Goal: Task Accomplishment & Management: Complete application form

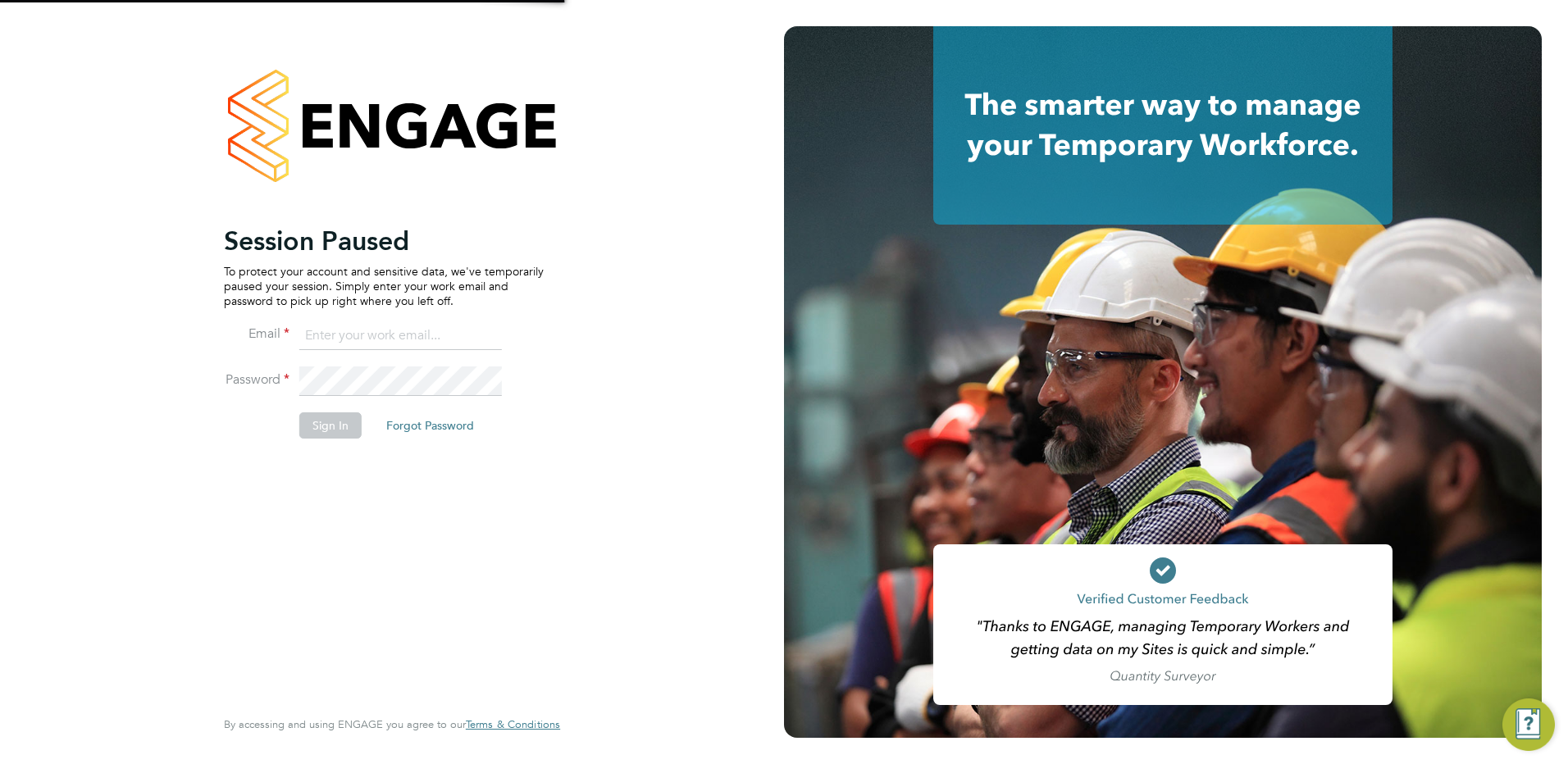
type input "simon.woodcock@vgcgroup.co.uk"
click at [312, 424] on button "Sign In" at bounding box center [330, 425] width 62 height 26
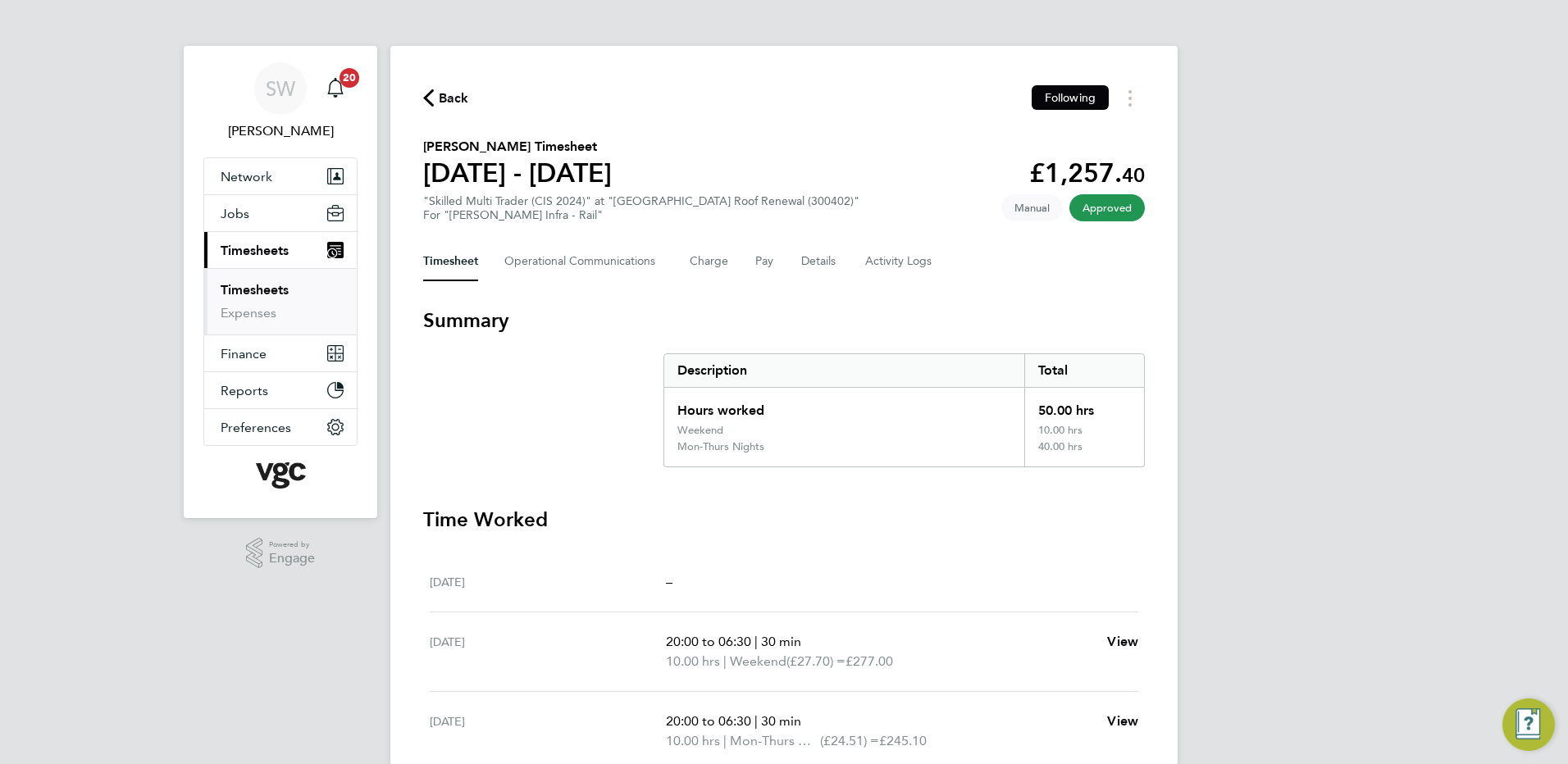
click at [269, 282] on ul "Timesheets Expenses" at bounding box center [280, 301] width 153 height 67
click at [271, 288] on link "Timesheets" at bounding box center [254, 290] width 68 height 15
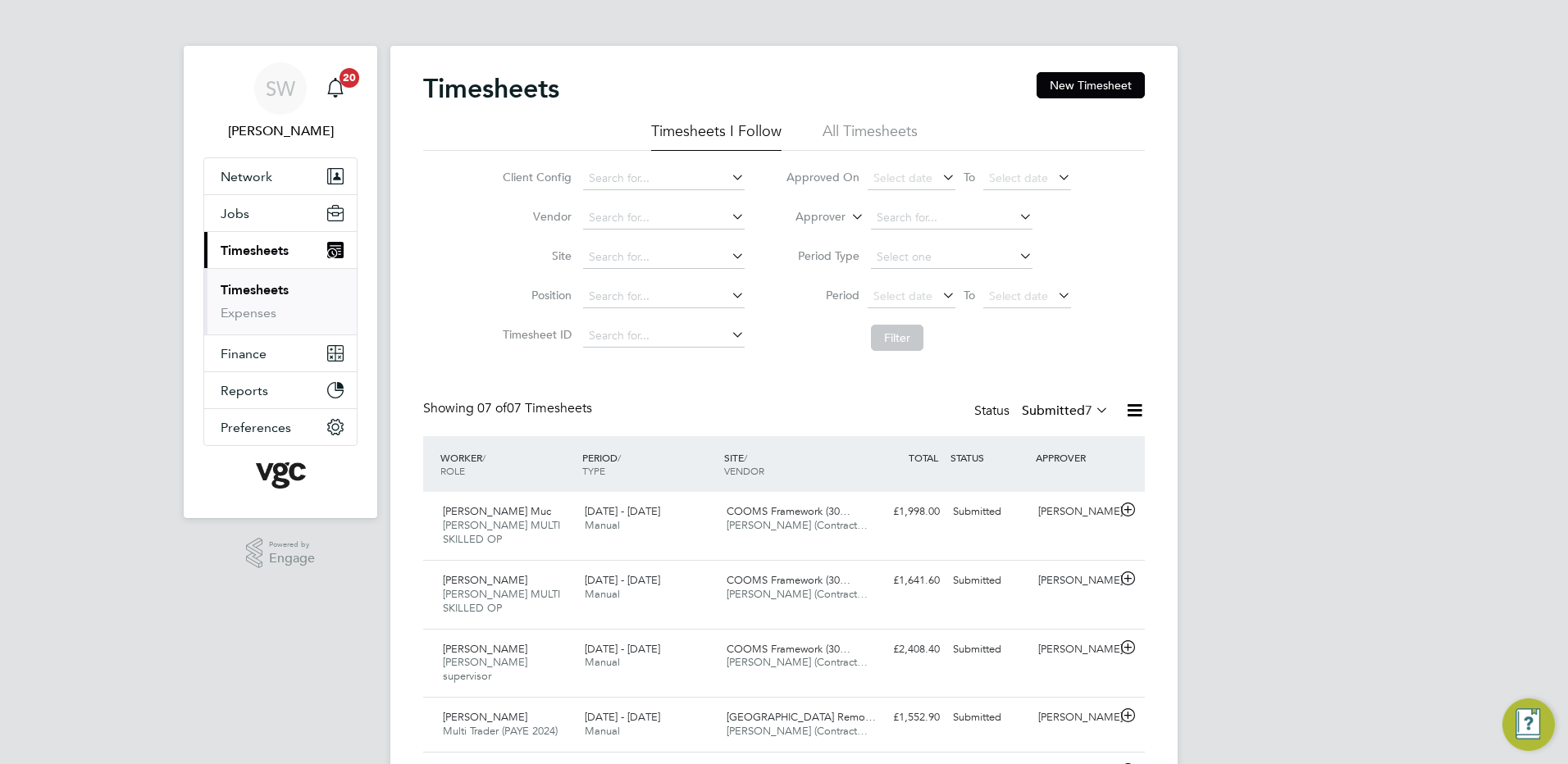
click at [1070, 71] on div "Timesheets New Timesheet Timesheets I Follow All Timesheets Client Config Vendo…" at bounding box center [784, 519] width 787 height 946
click at [1090, 94] on button "New Timesheet" at bounding box center [1091, 85] width 108 height 26
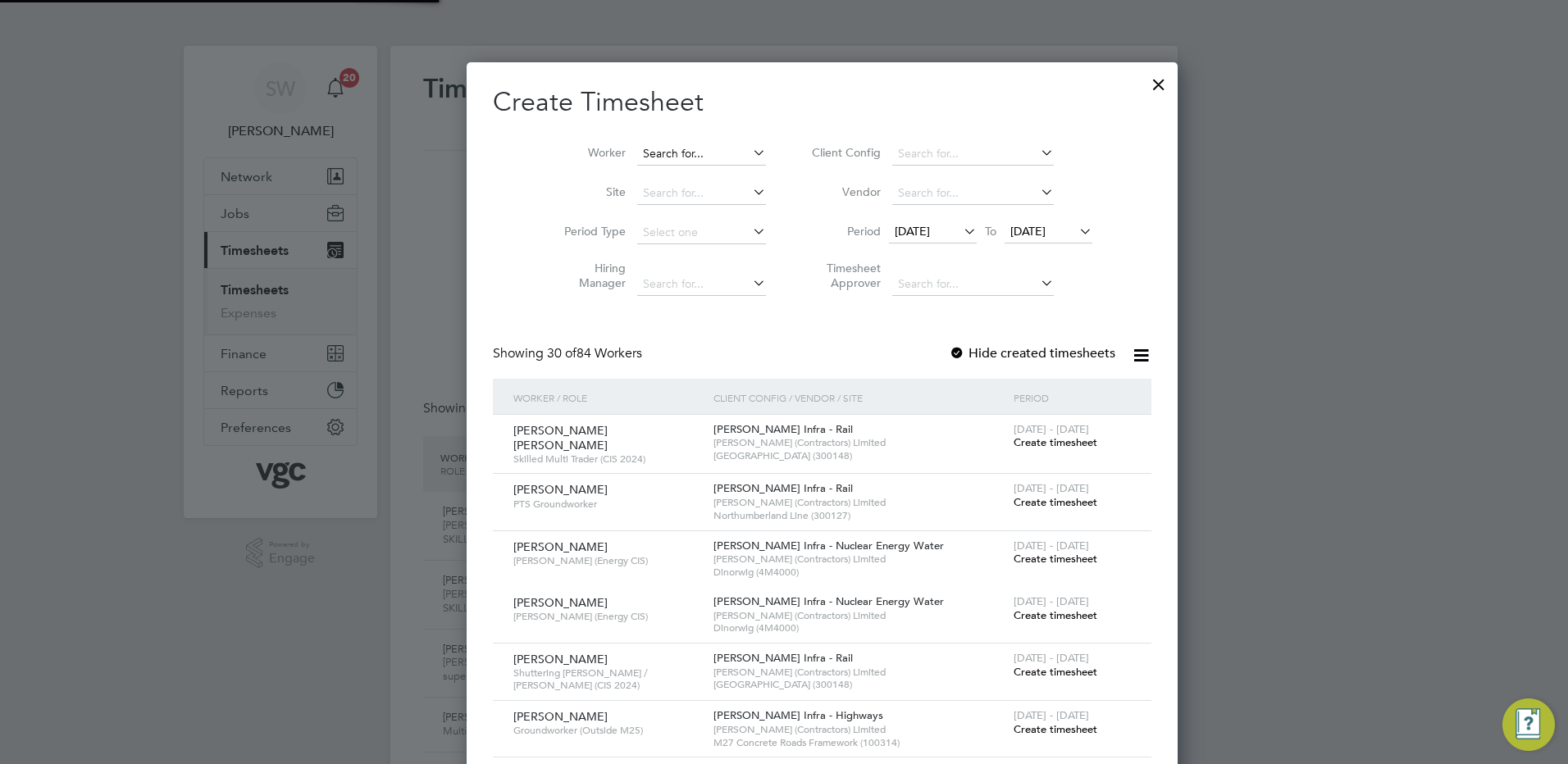
click at [642, 146] on input at bounding box center [700, 155] width 128 height 23
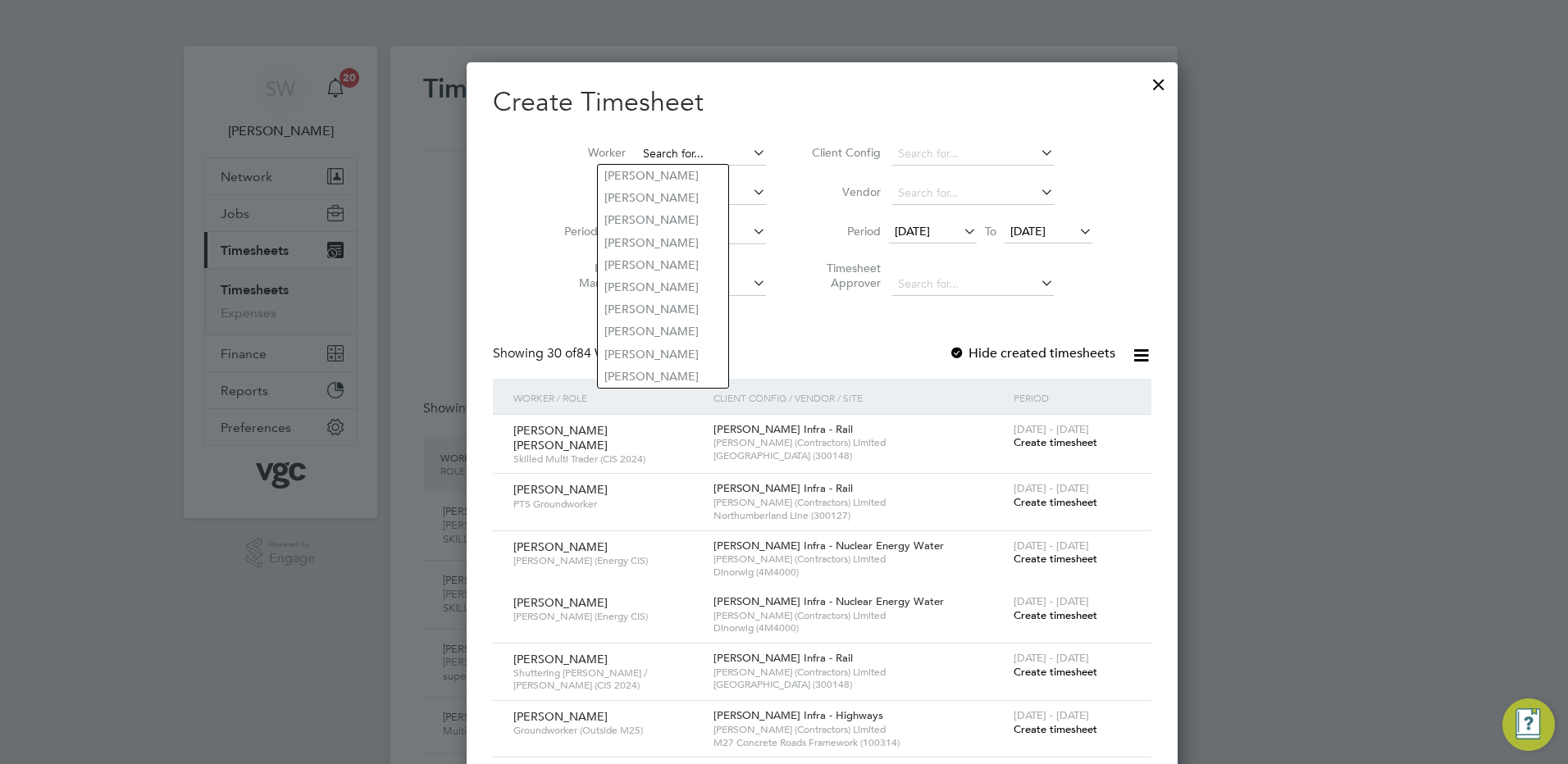
type input "h"
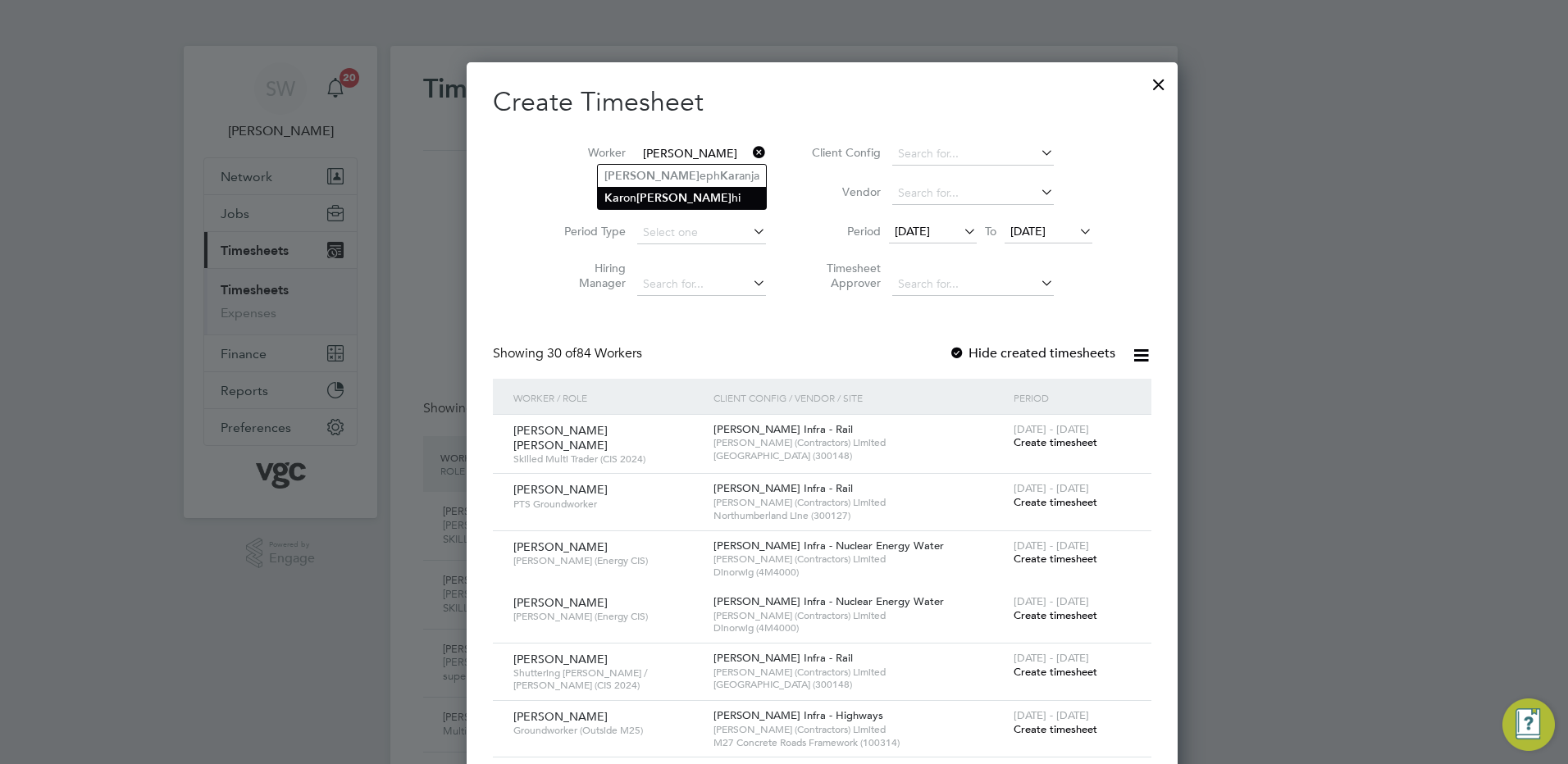
click at [645, 197] on b "[PERSON_NAME]" at bounding box center [684, 198] width 95 height 14
type input "[PERSON_NAME]"
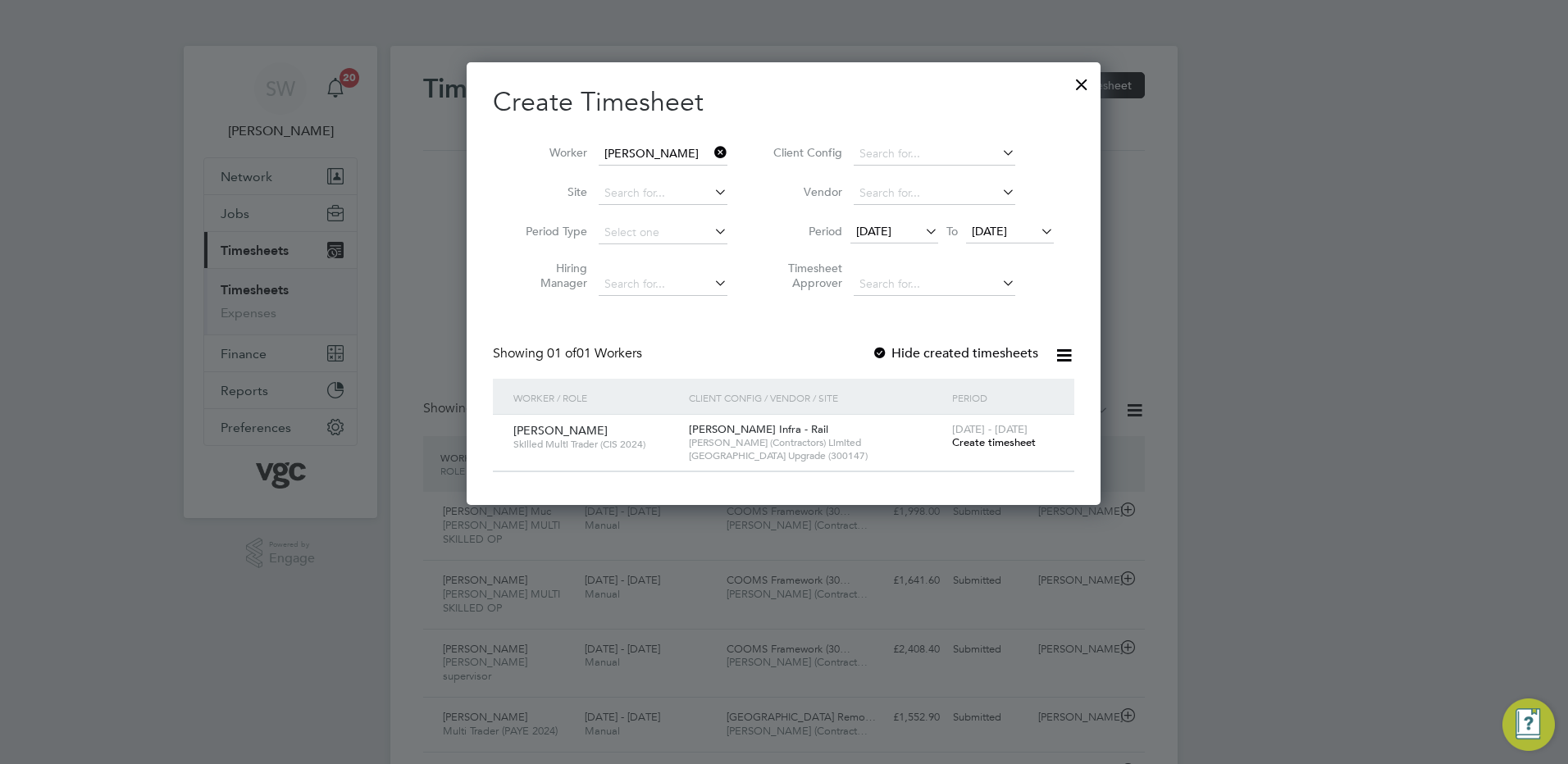
click at [979, 432] on span "[DATE] - [DATE]" at bounding box center [989, 429] width 75 height 14
click at [970, 436] on span "Create timesheet" at bounding box center [993, 442] width 84 height 14
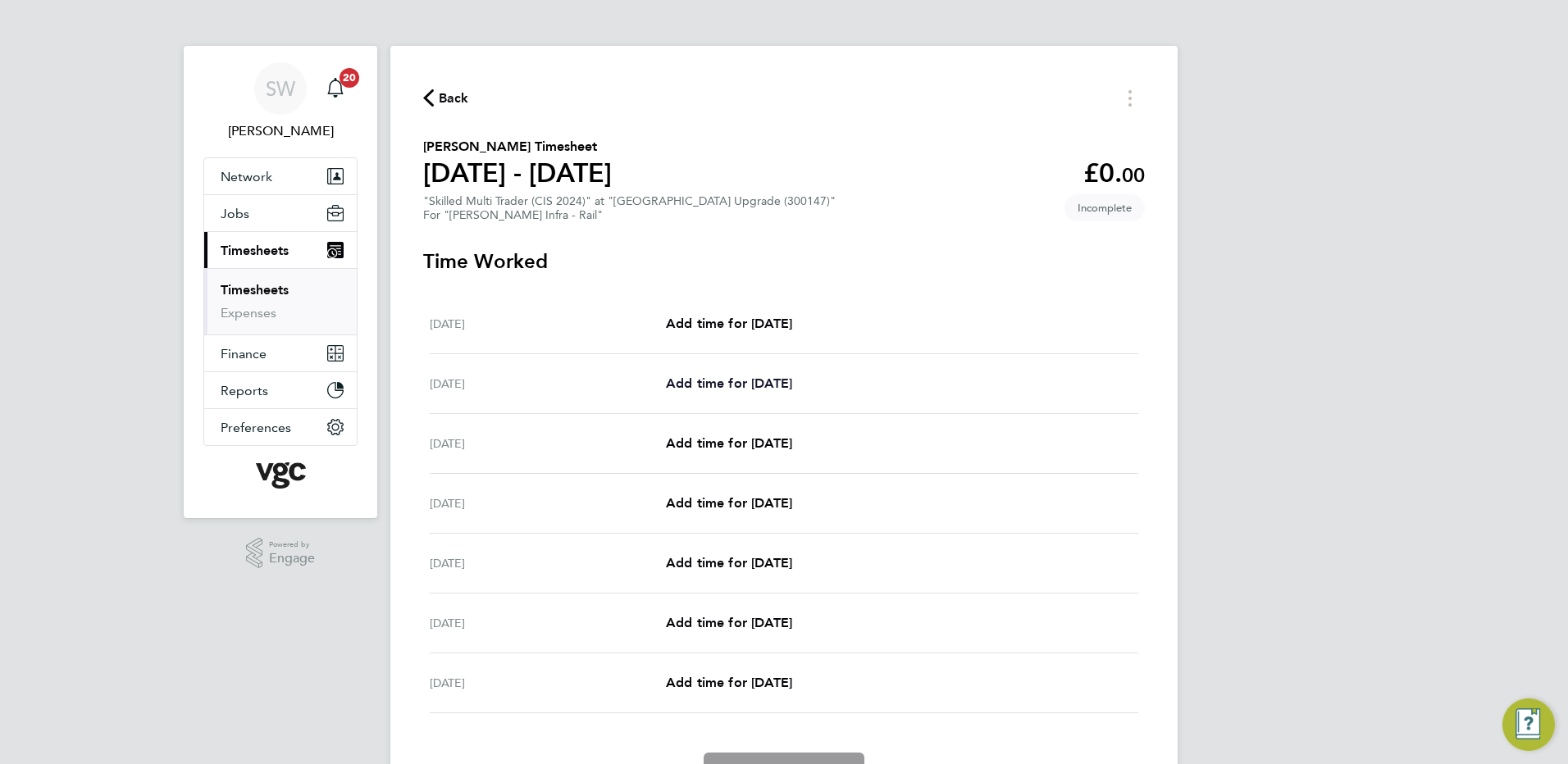
click at [742, 378] on span "Add time for [DATE]" at bounding box center [728, 383] width 127 height 15
select select "30"
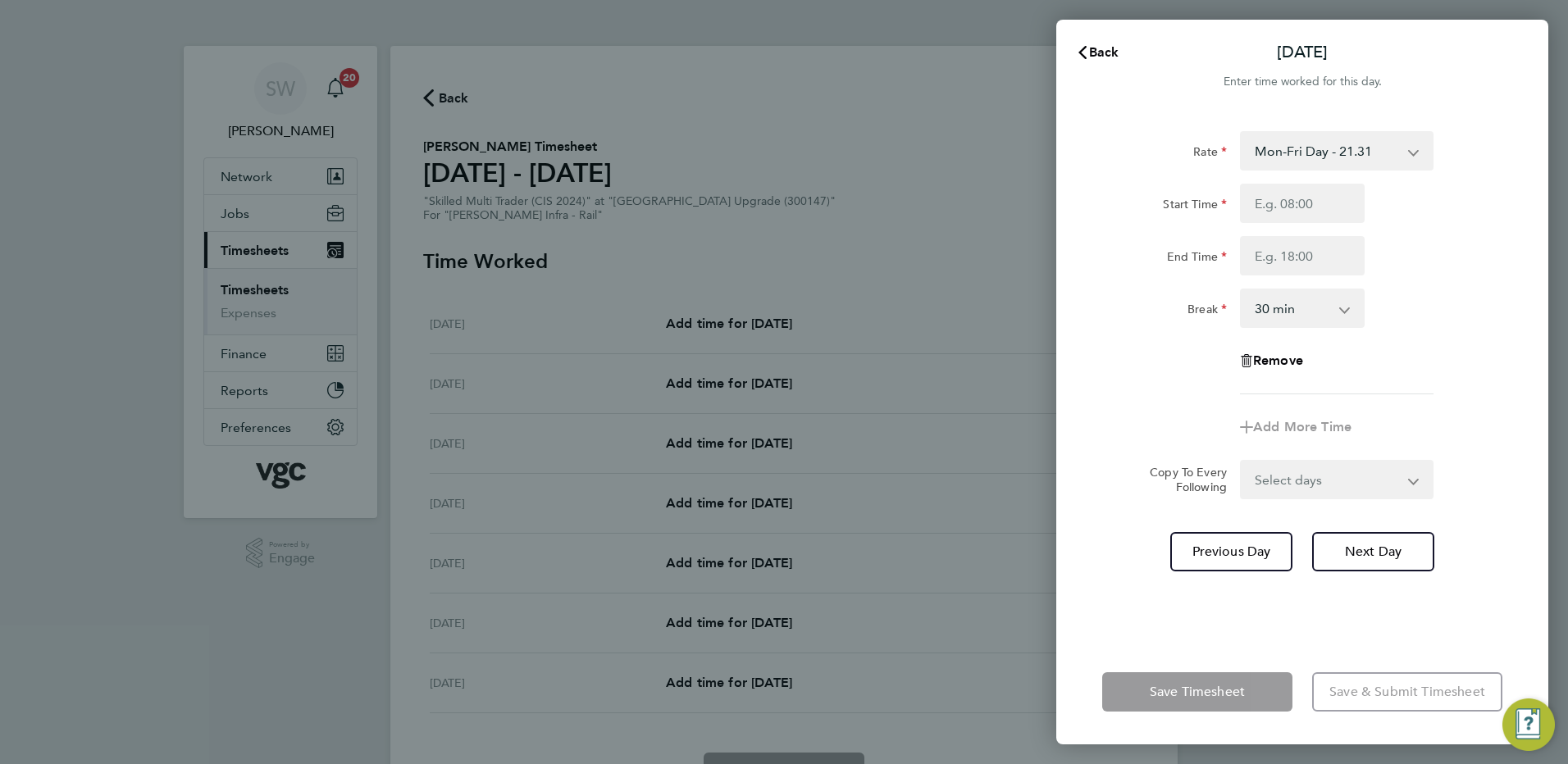
click at [1406, 153] on select "Mon-Fri Day - 21.31 Bank Hol - 31.96 Mon-Thurs Nights - 24.51 Xmas / [GEOGRAPHI…" at bounding box center [1326, 150] width 171 height 36
select select "30"
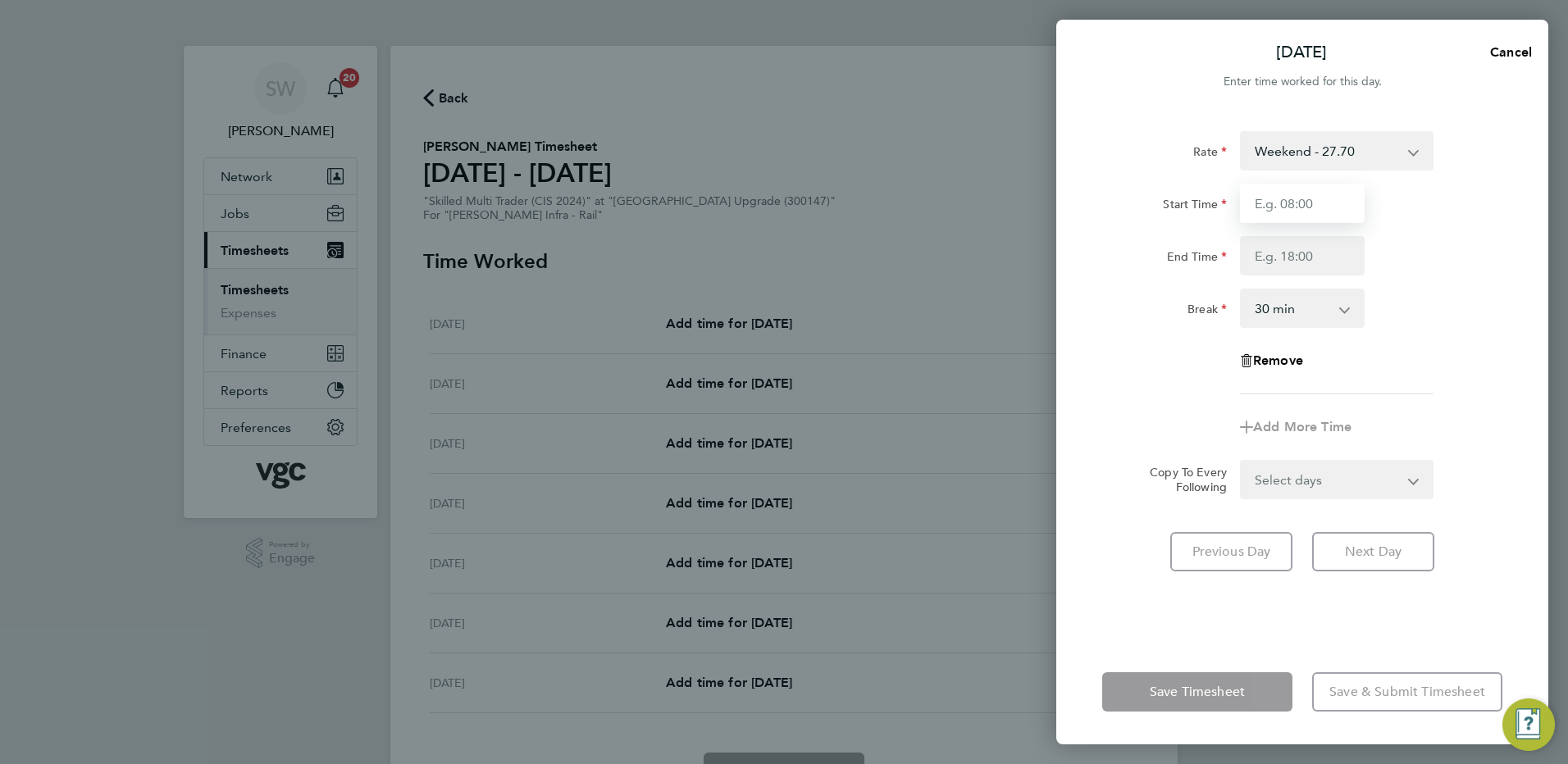
click at [1256, 211] on input "Start Time" at bounding box center [1301, 203] width 125 height 40
type input "20:00"
type input "06:30"
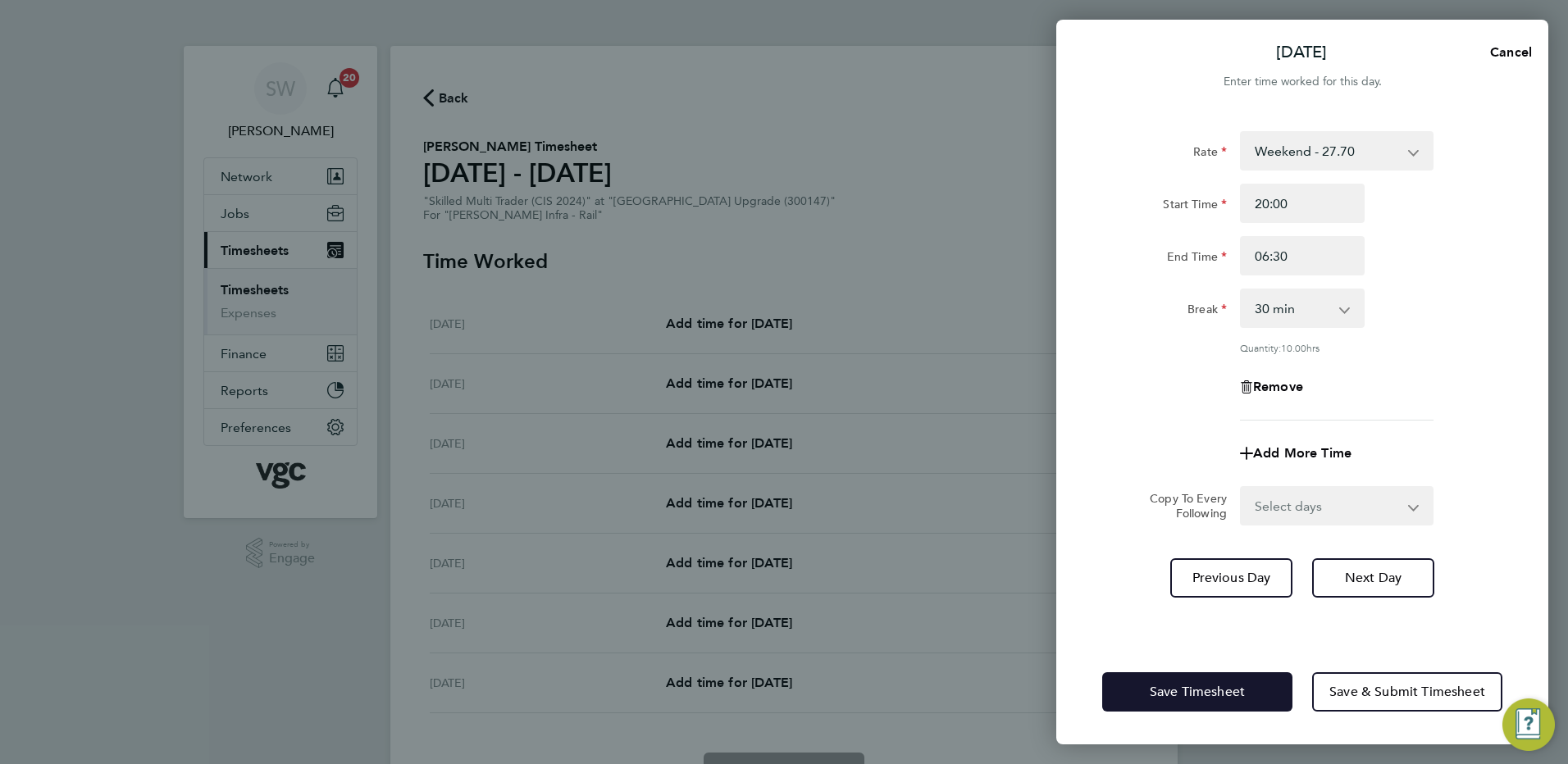
drag, startPoint x: 1158, startPoint y: 684, endPoint x: 1036, endPoint y: 599, distance: 148.7
click at [1157, 684] on span "Save Timesheet" at bounding box center [1197, 692] width 95 height 16
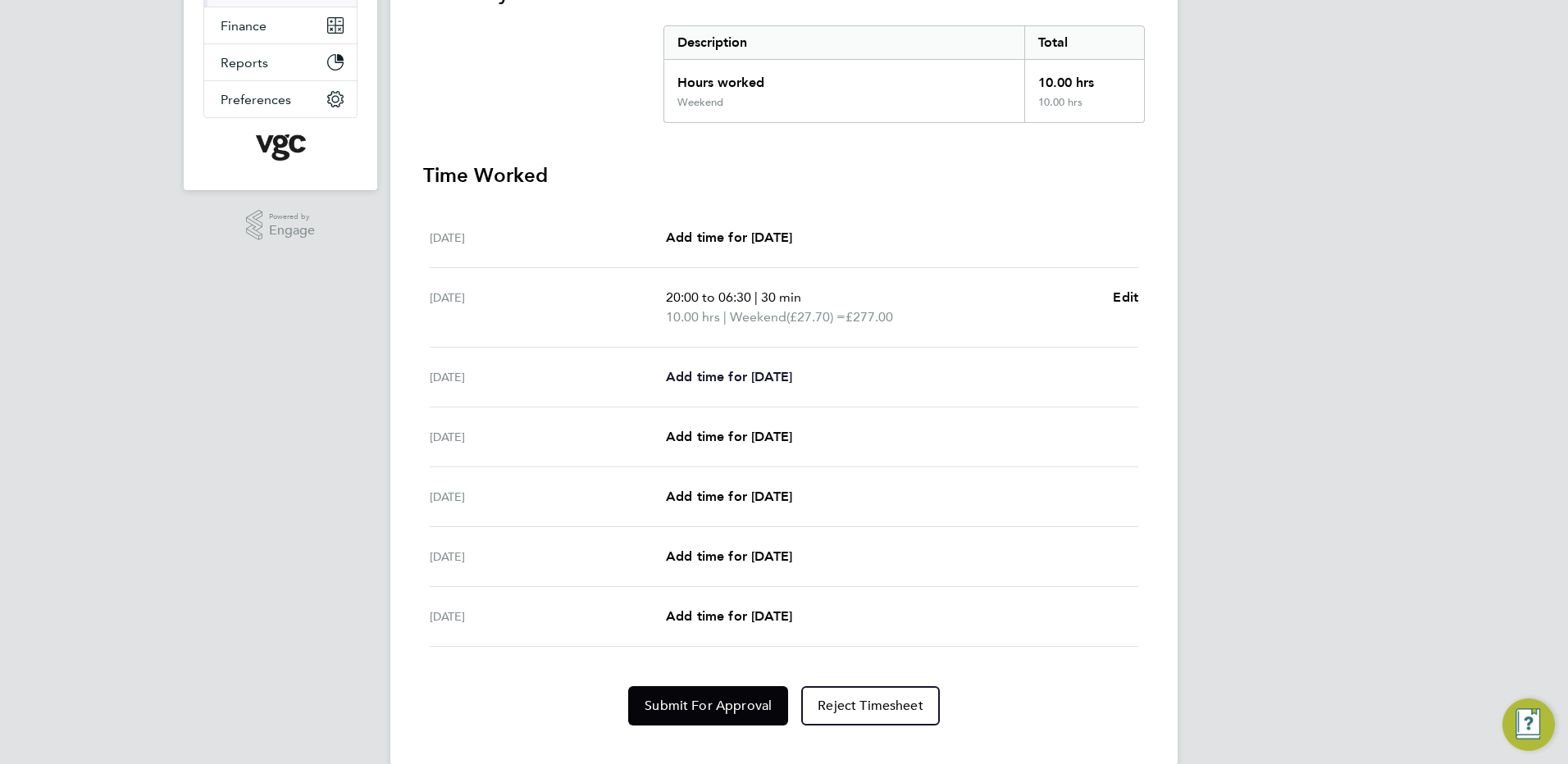
click at [747, 377] on span "Add time for [DATE]" at bounding box center [728, 377] width 127 height 15
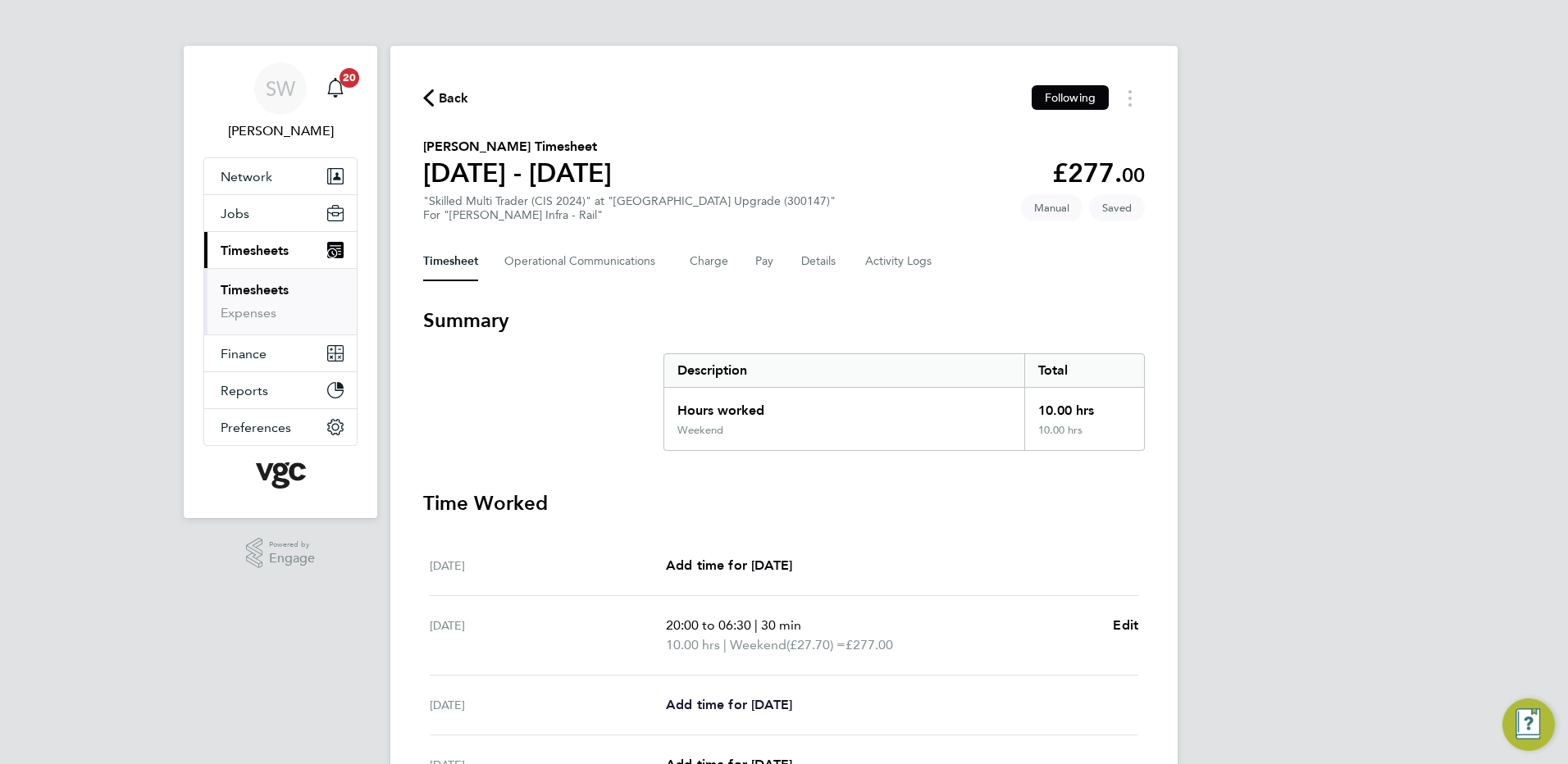
select select "30"
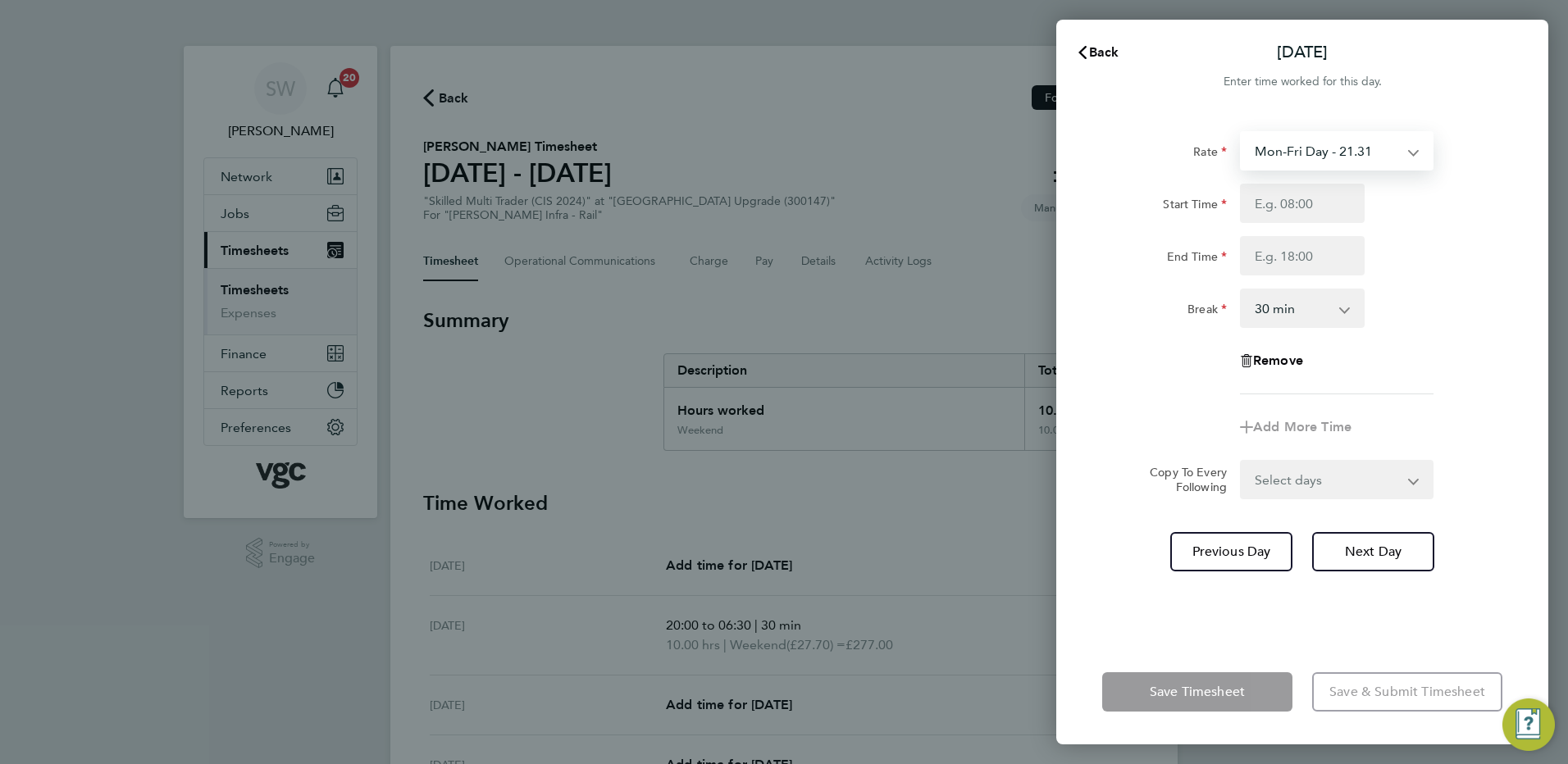
click at [1406, 156] on select "Mon-Fri Day - 21.31 Bank Hol - 31.96 Mon-Thurs Nights - 24.51 Xmas / [GEOGRAPHI…" at bounding box center [1326, 150] width 171 height 36
select select "30"
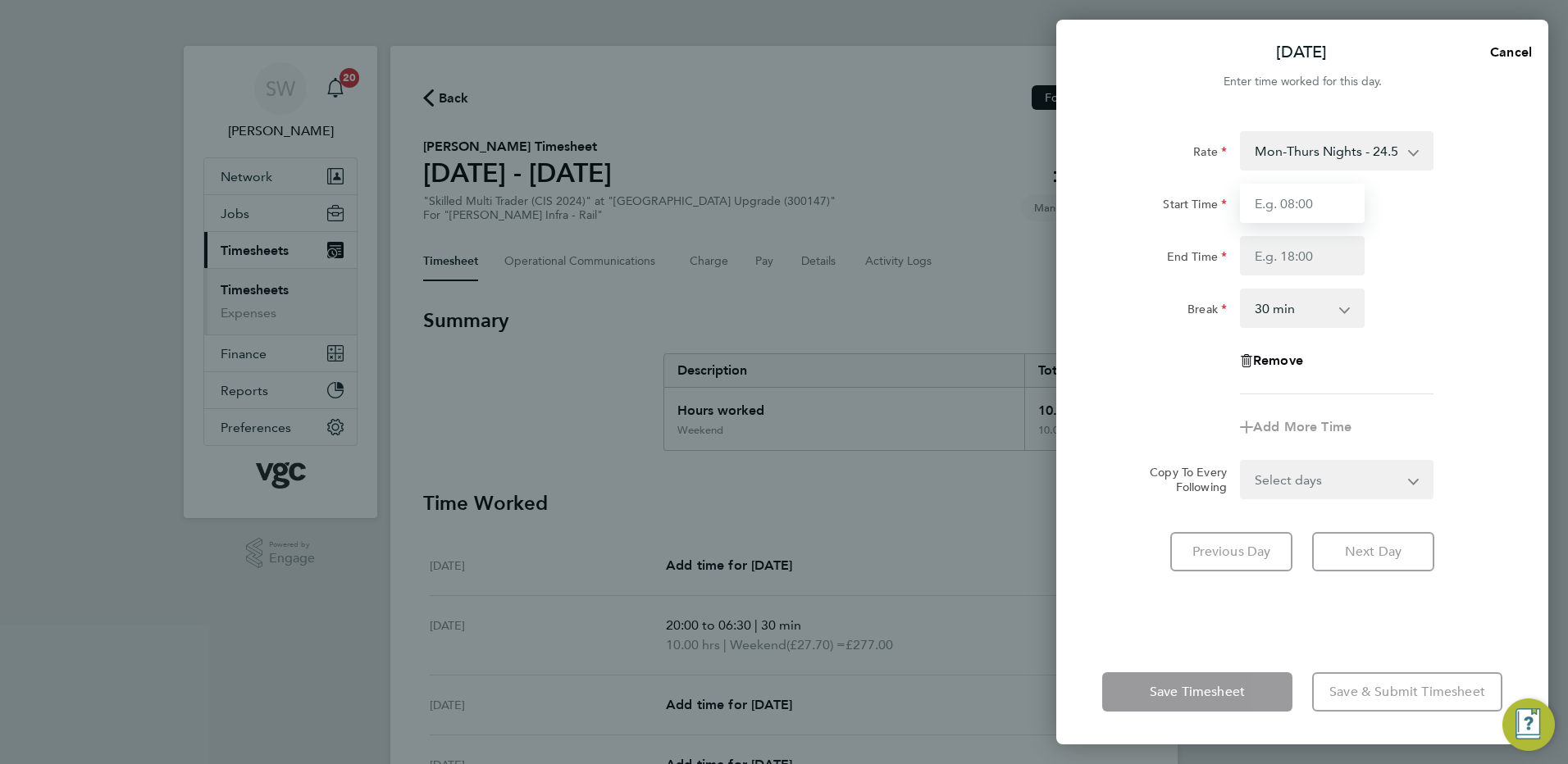
click at [1273, 208] on input "Start Time" at bounding box center [1301, 203] width 125 height 40
type input "20:00"
type input "06:30"
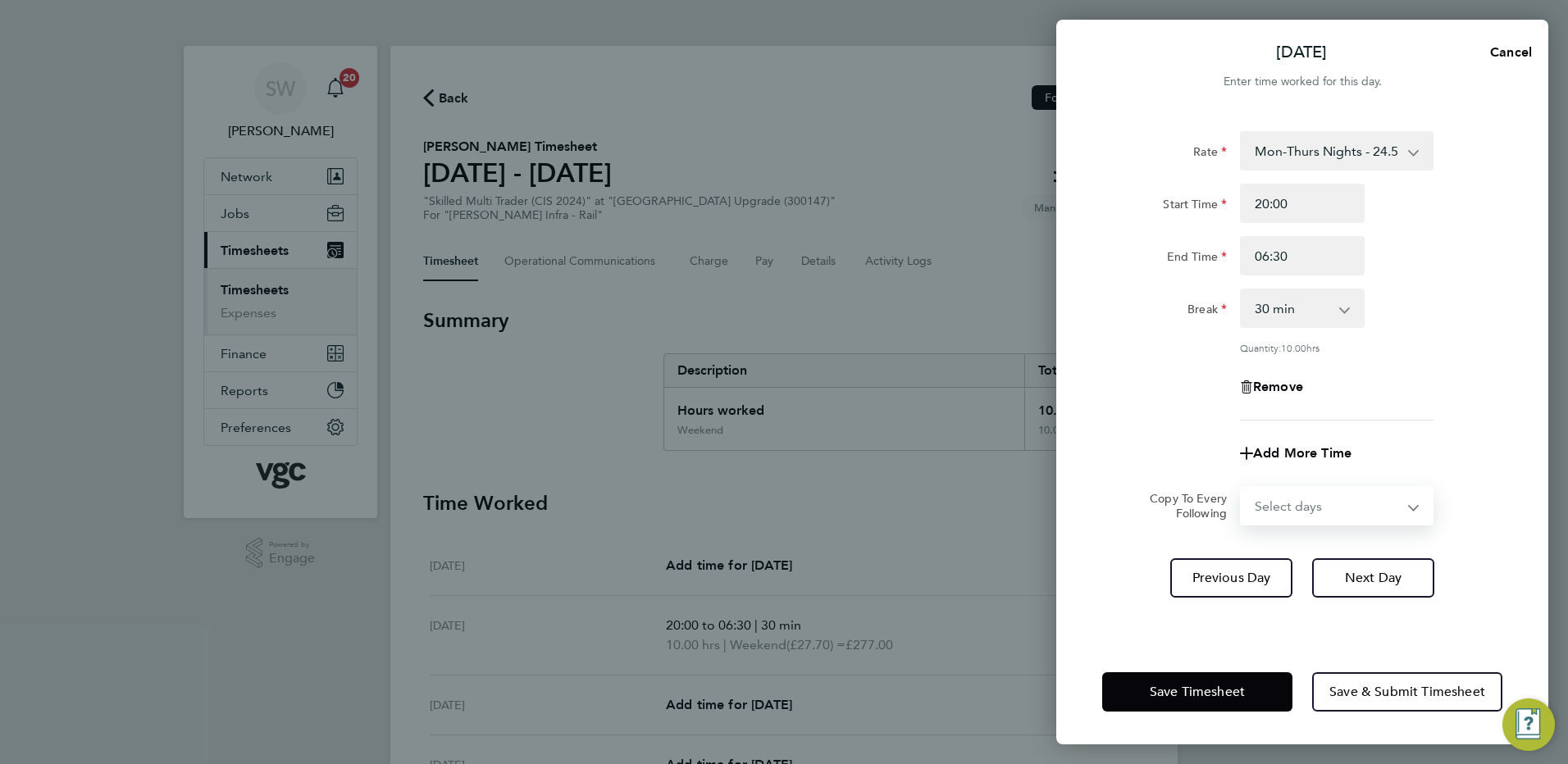
click at [1404, 502] on select "Select days Day [DATE] [DATE] [DATE] [DATE]" at bounding box center [1327, 505] width 172 height 36
select select "TUE"
click at [1241, 488] on select "Select days Day [DATE] [DATE] [DATE] [DATE]" at bounding box center [1327, 505] width 172 height 36
select select "[DATE]"
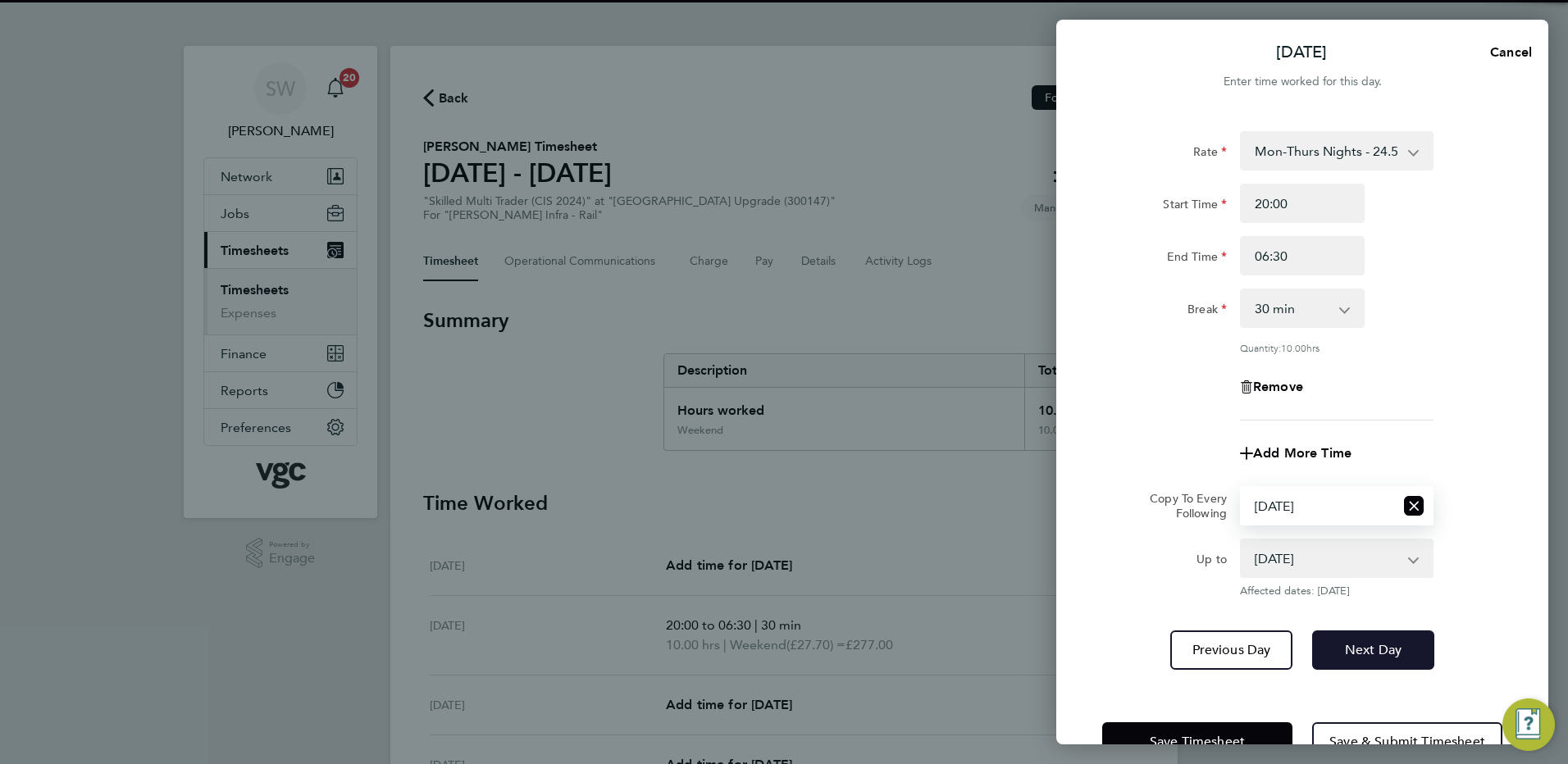
drag, startPoint x: 1347, startPoint y: 640, endPoint x: 1372, endPoint y: 628, distance: 27.7
click at [1347, 642] on span "Next Day" at bounding box center [1373, 650] width 57 height 16
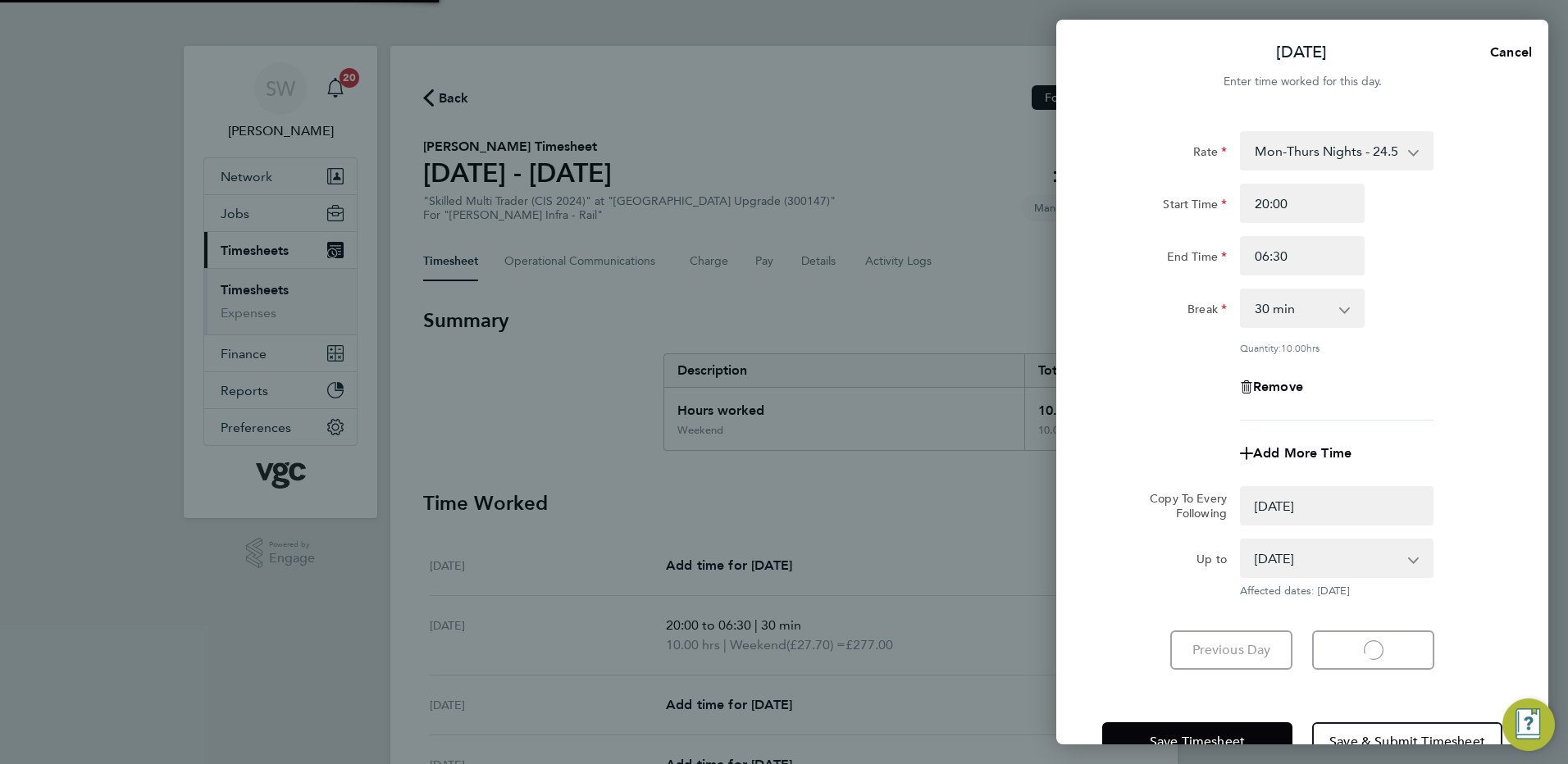
select select "0: null"
select select "30"
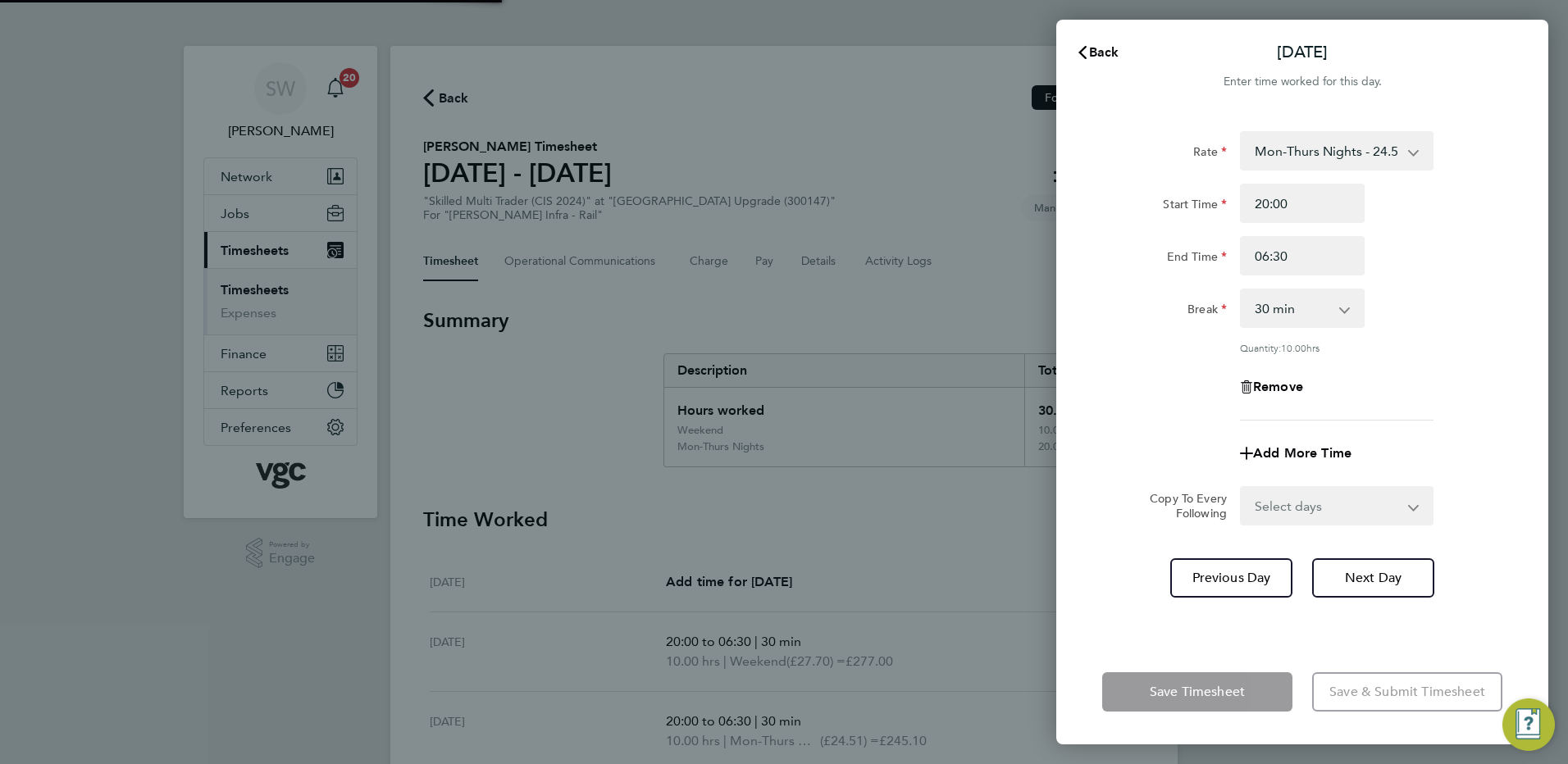
click at [1409, 506] on select "Select days Day [DATE] [DATE] [DATE]" at bounding box center [1327, 505] width 172 height 36
select select "WED"
click at [1241, 488] on select "Select days Day [DATE] [DATE] [DATE]" at bounding box center [1327, 505] width 172 height 36
select select "[DATE]"
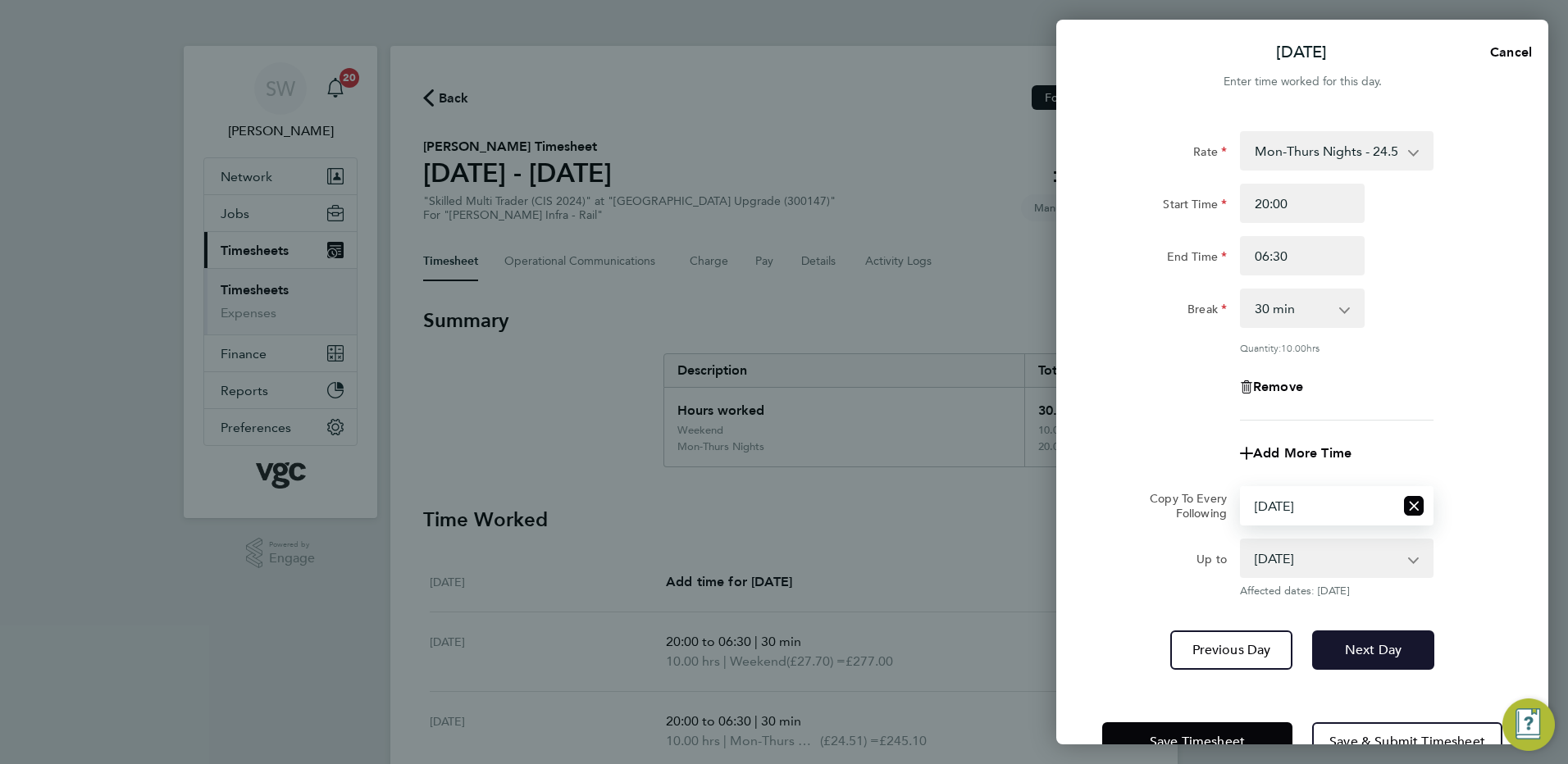
click at [1335, 636] on button "Next Day" at bounding box center [1373, 650] width 122 height 40
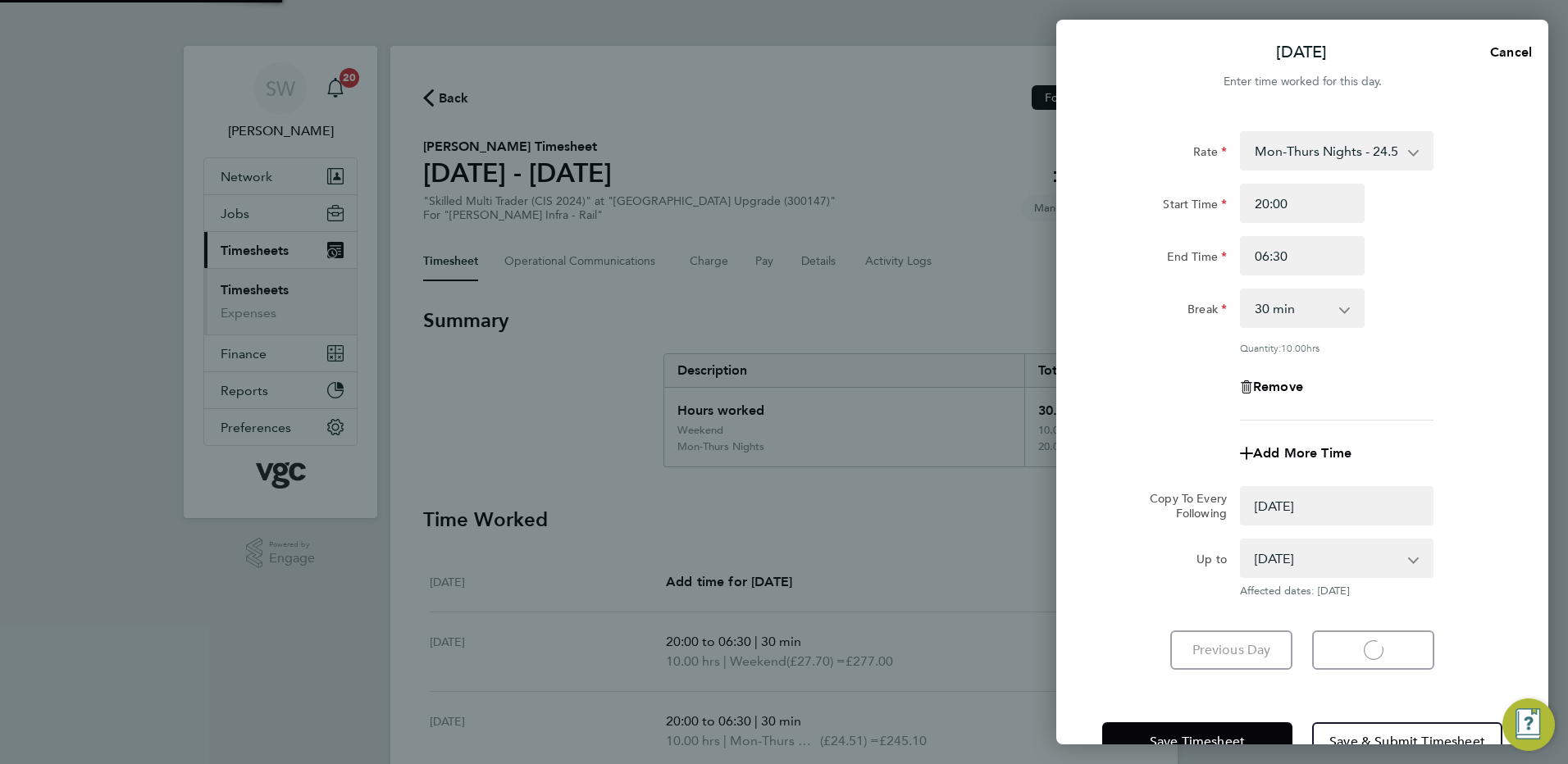
select select "0: null"
select select "30"
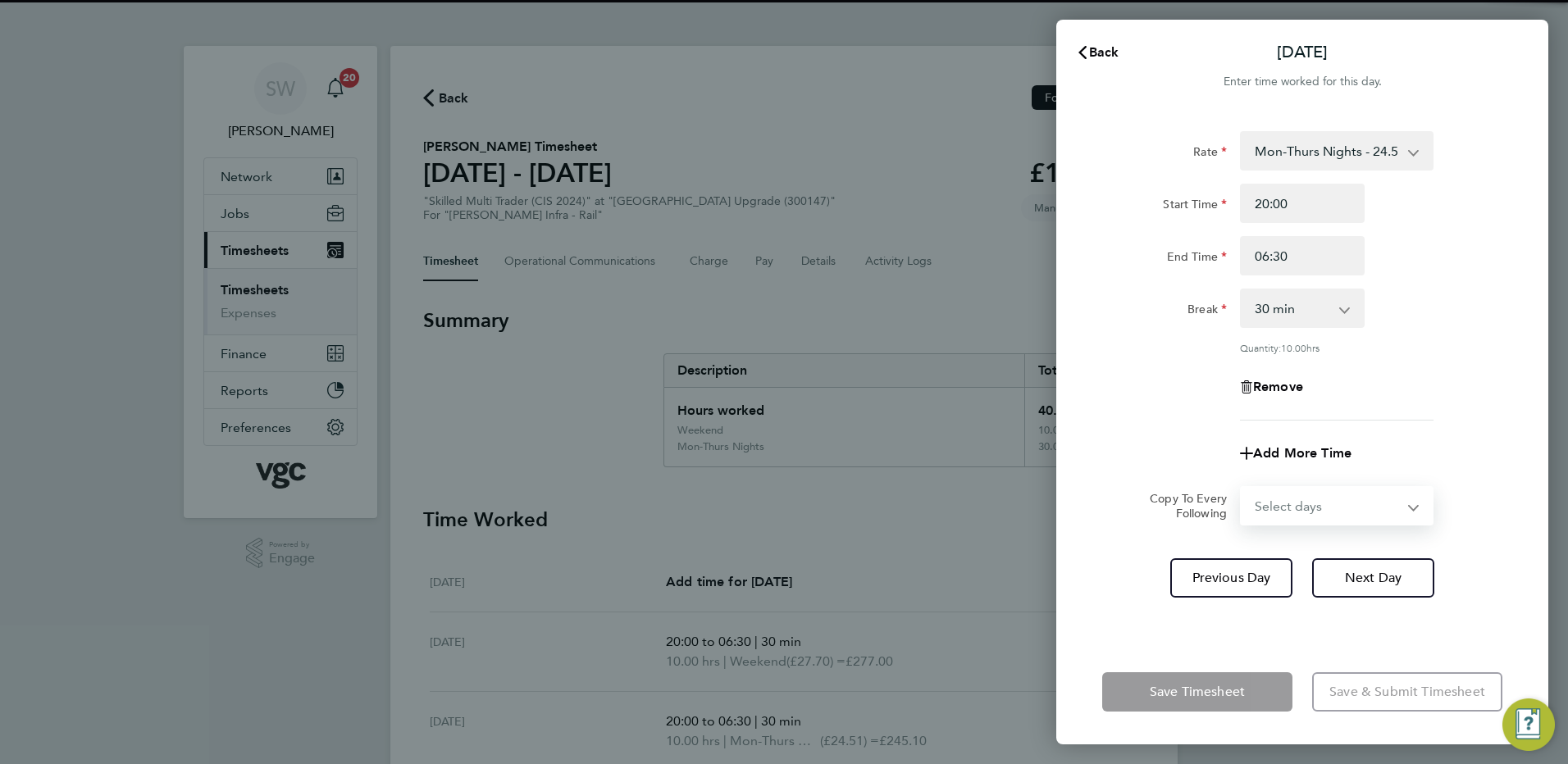
click at [1406, 506] on select "Select days Day [DATE] [DATE]" at bounding box center [1327, 505] width 172 height 36
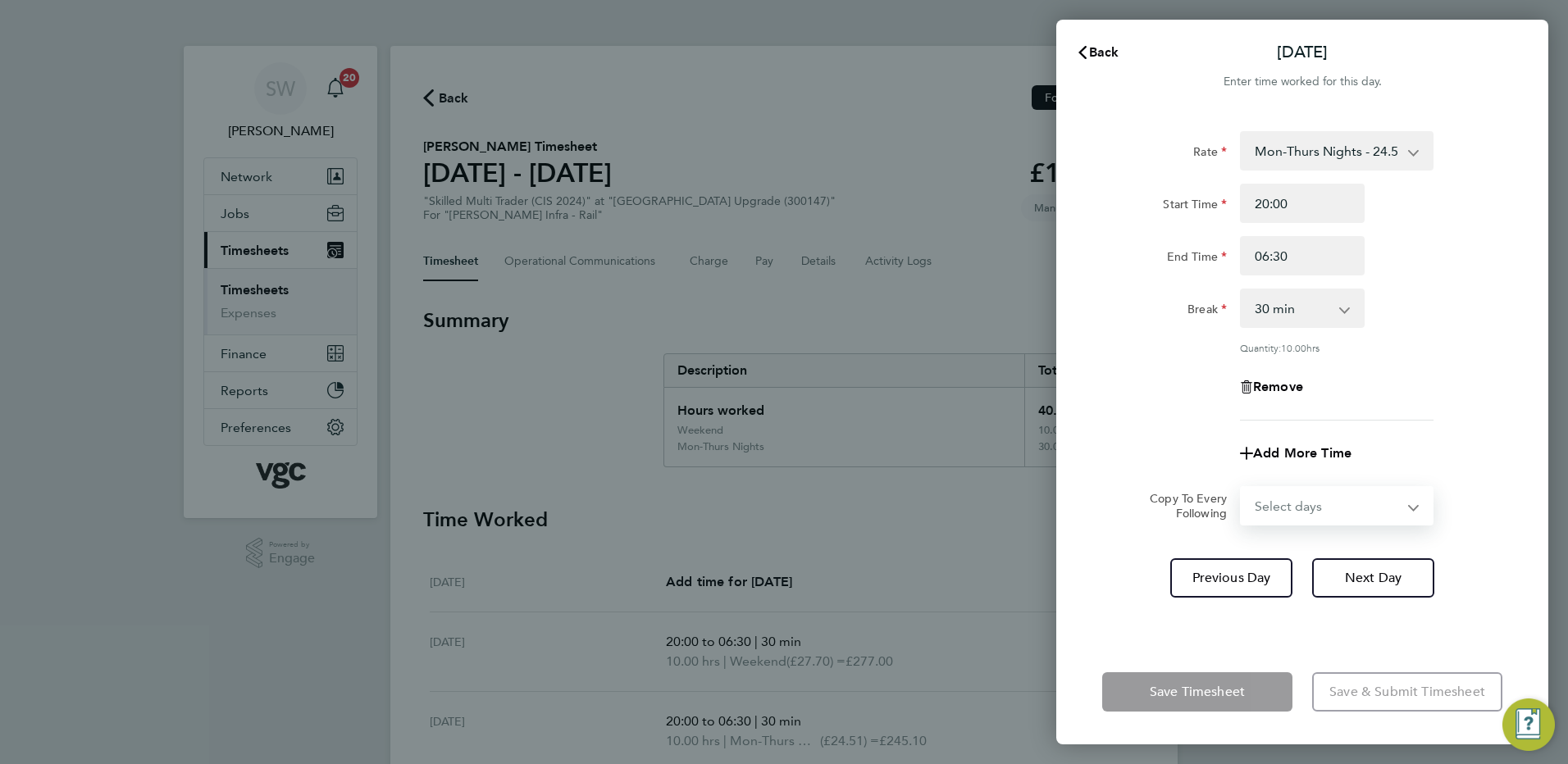
select select "THU"
click at [1241, 488] on select "Select days Day [DATE] [DATE]" at bounding box center [1327, 505] width 172 height 36
select select "[DATE]"
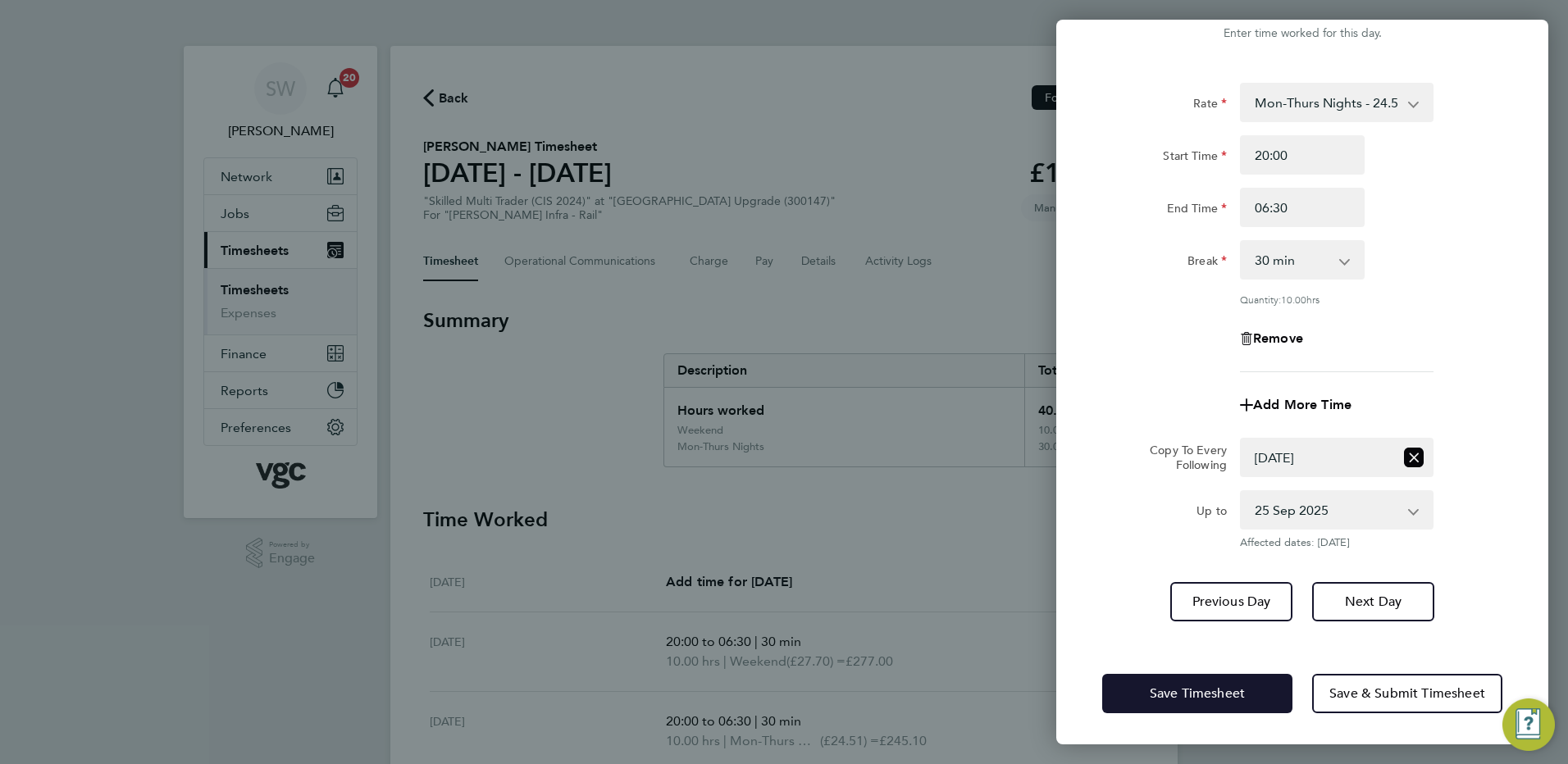
click at [1168, 696] on span "Save Timesheet" at bounding box center [1197, 693] width 95 height 16
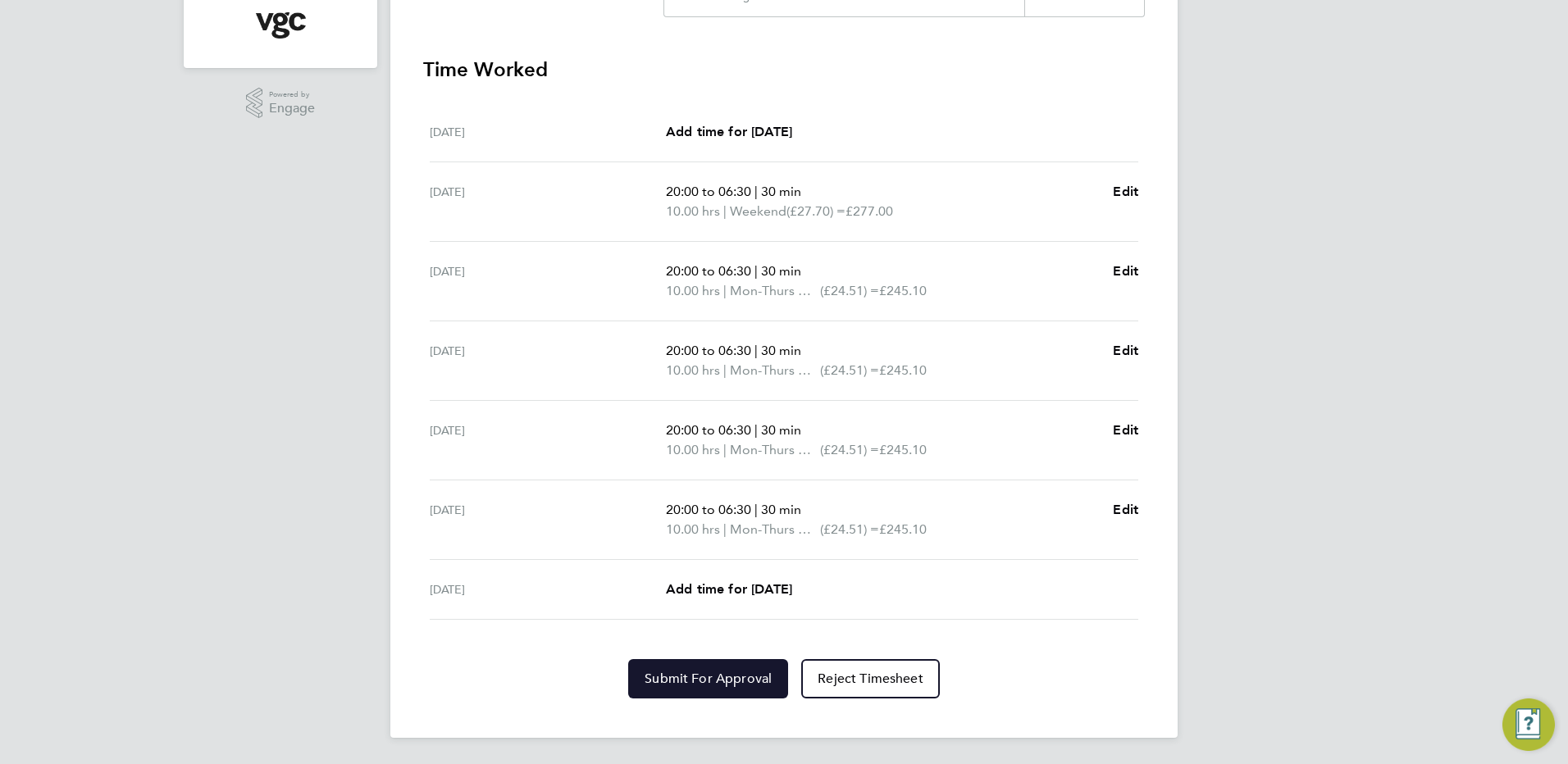
click at [729, 666] on button "Submit For Approval" at bounding box center [707, 678] width 159 height 40
